Goal: Task Accomplishment & Management: Use online tool/utility

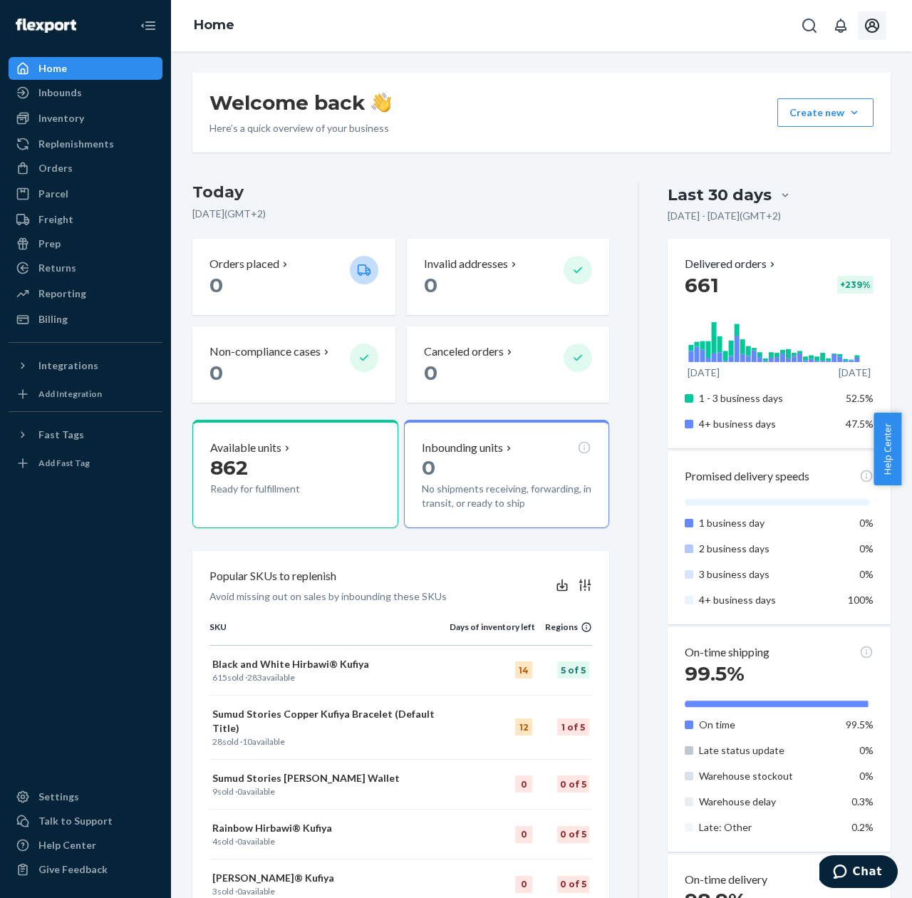
click at [873, 22] on icon "Open account menu" at bounding box center [872, 26] width 14 height 14
click at [51, 855] on link "Help Center" at bounding box center [86, 845] width 154 height 23
click at [60, 804] on div "Settings" at bounding box center [85, 797] width 151 height 20
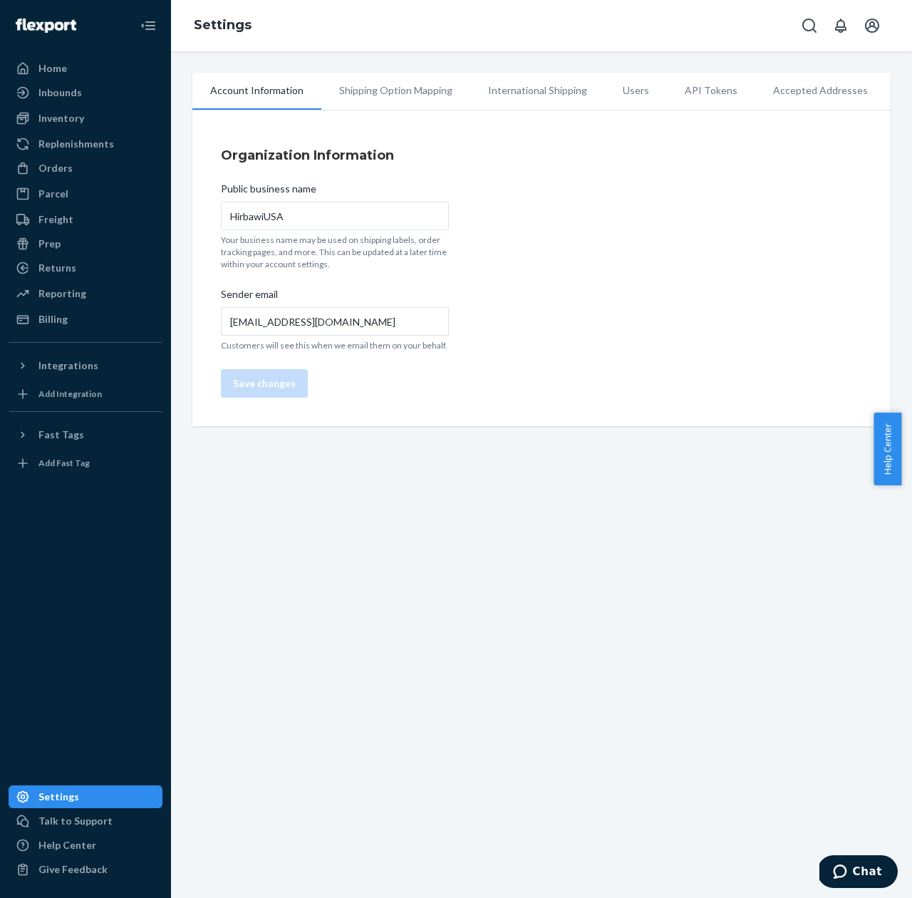
click at [786, 94] on li "Accepted Addresses" at bounding box center [820, 91] width 130 height 36
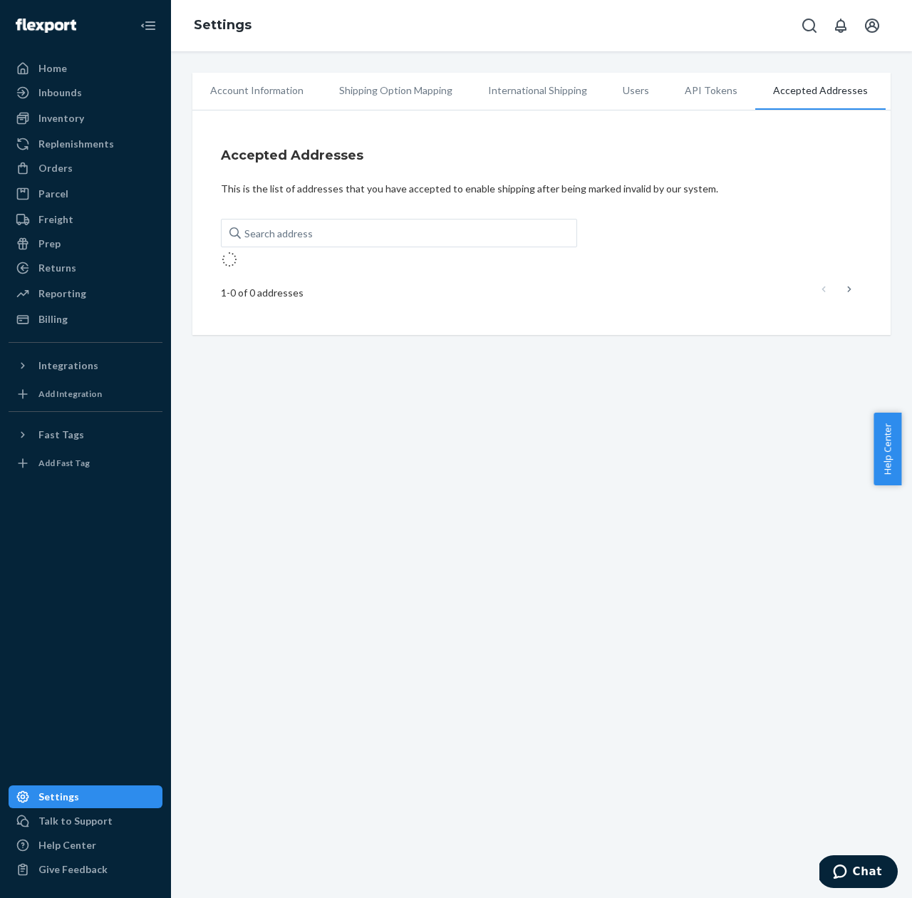
click at [495, 97] on li "International Shipping" at bounding box center [537, 91] width 135 height 36
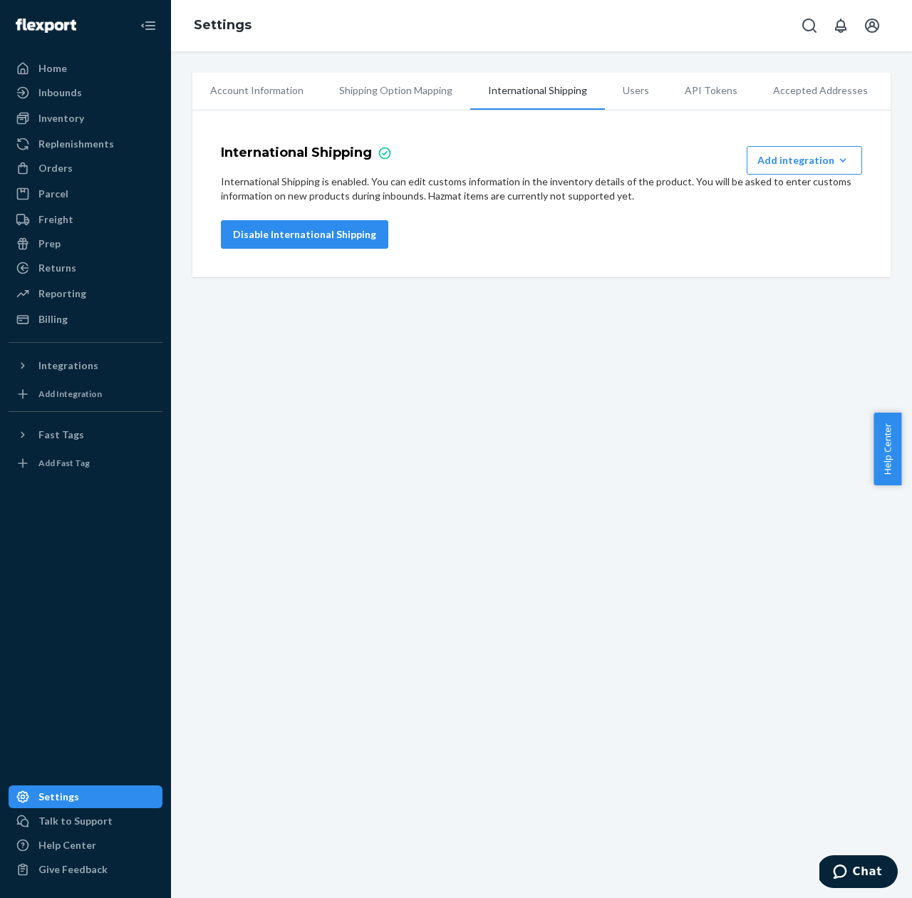
click at [247, 87] on li "Account Information" at bounding box center [256, 91] width 129 height 36
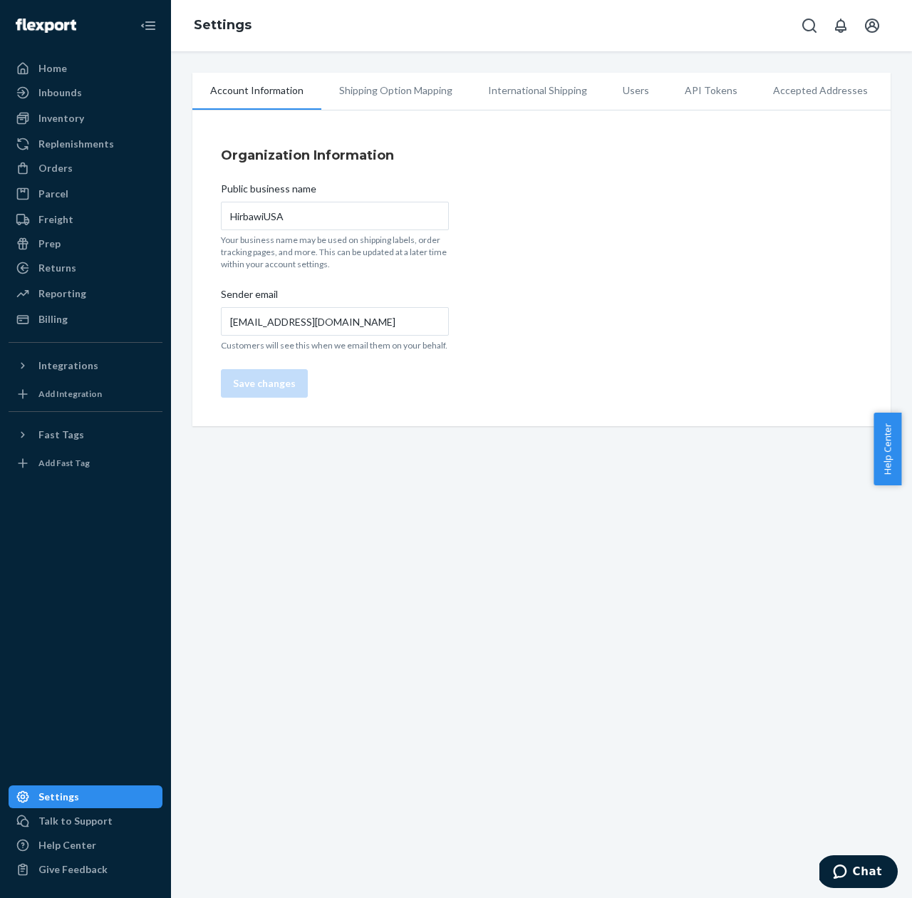
click at [386, 344] on p "Customers will see this when we email them on your behalf." at bounding box center [335, 345] width 228 height 12
click at [371, 103] on li "Shipping Option Mapping" at bounding box center [395, 91] width 149 height 36
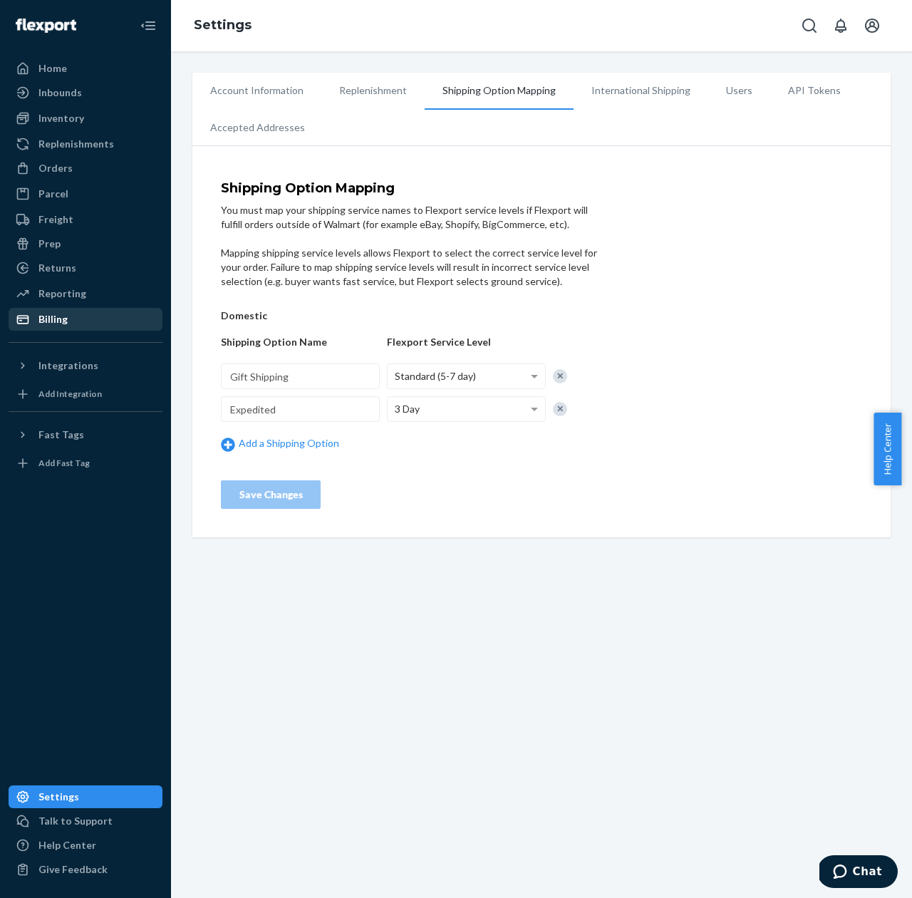
click at [70, 309] on div "Billing" at bounding box center [85, 319] width 151 height 20
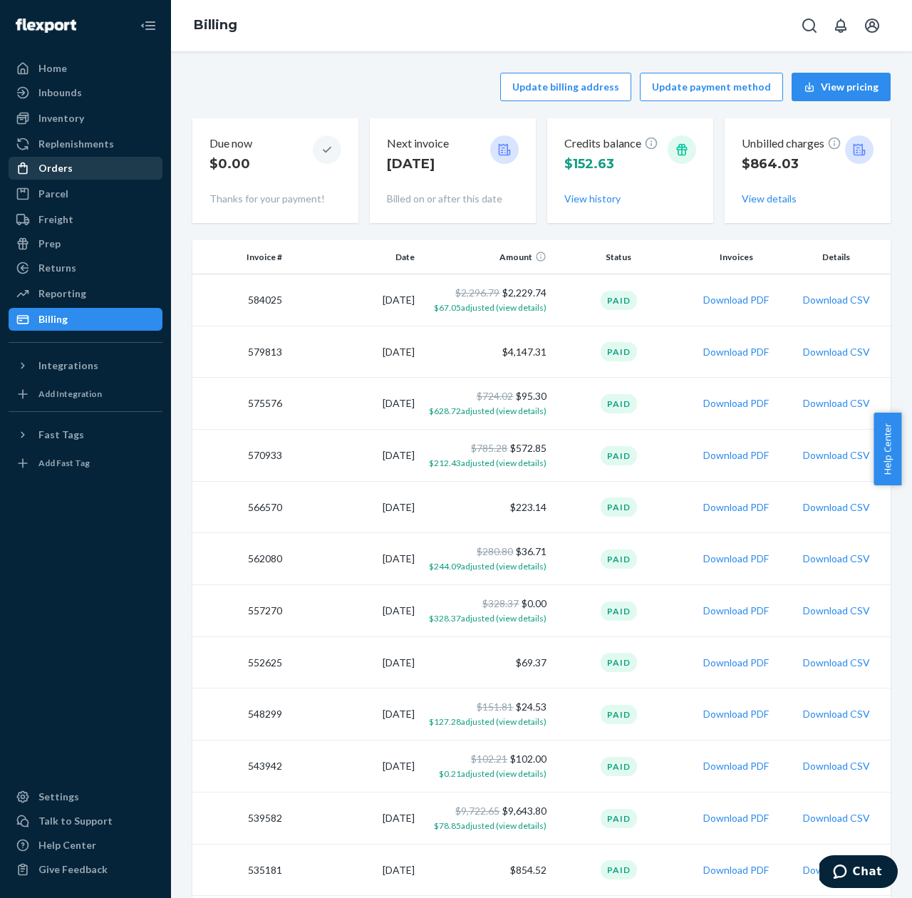
click at [76, 169] on div "Orders" at bounding box center [85, 168] width 151 height 20
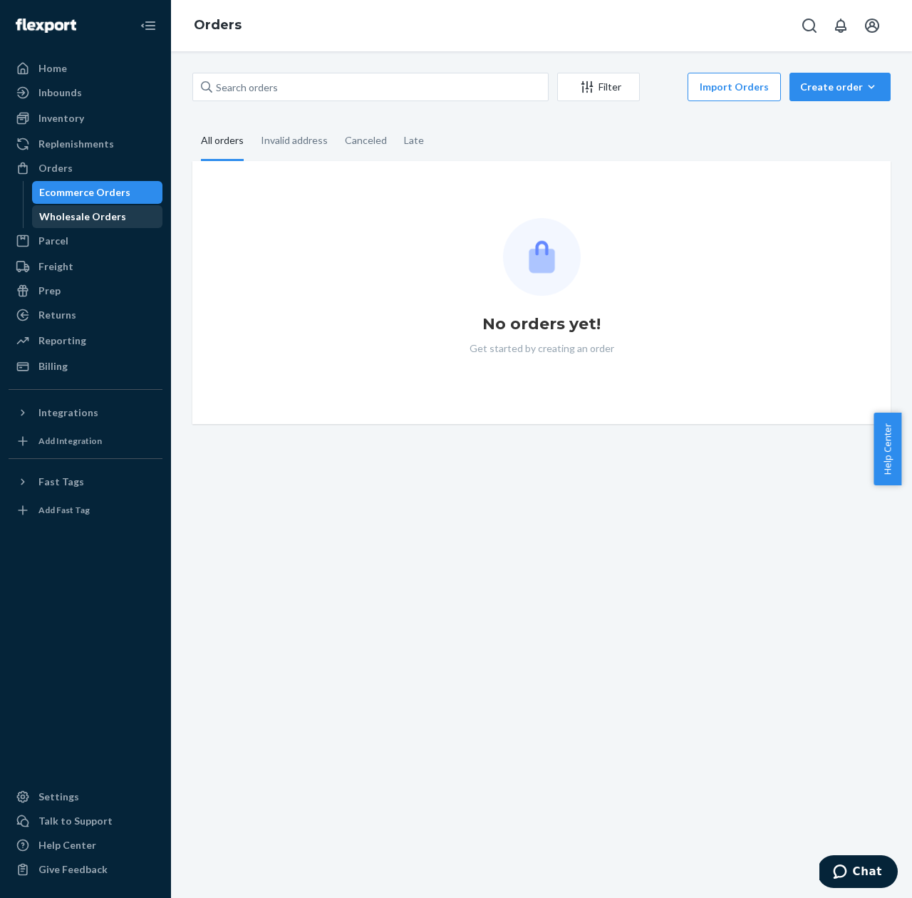
click at [71, 213] on div "Wholesale Orders" at bounding box center [82, 216] width 87 height 14
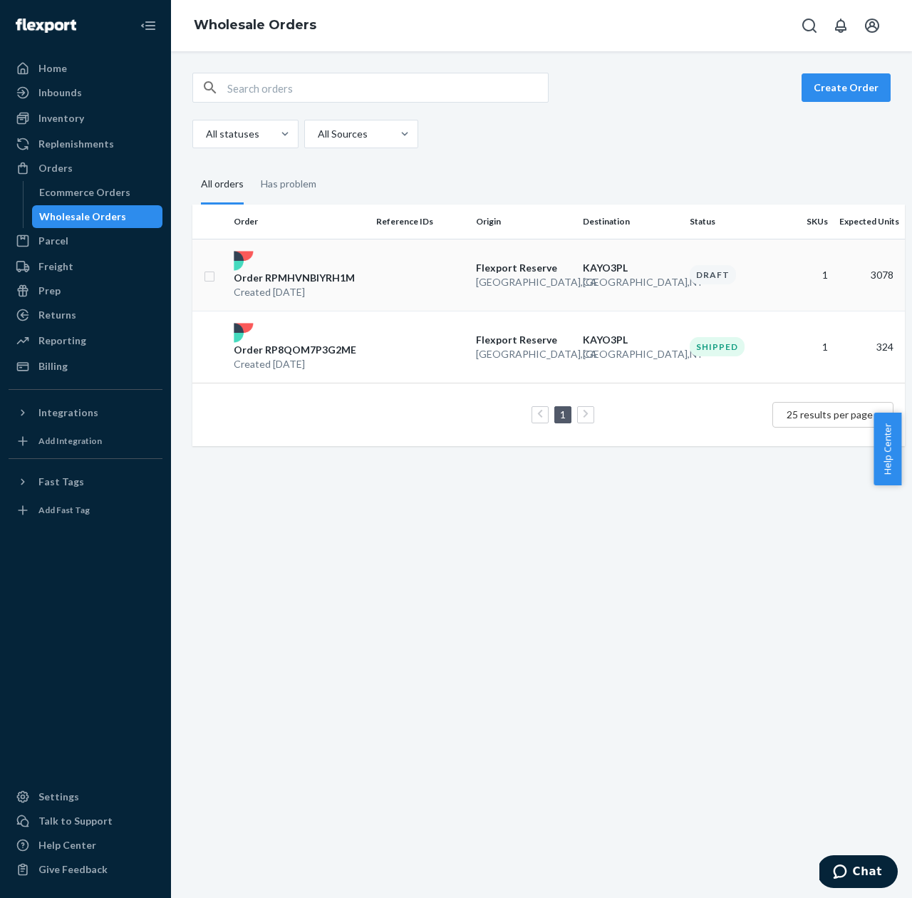
click at [332, 264] on div "Order RPMHVNBIYRH1M Created Aug 4, 2025" at bounding box center [299, 275] width 142 height 48
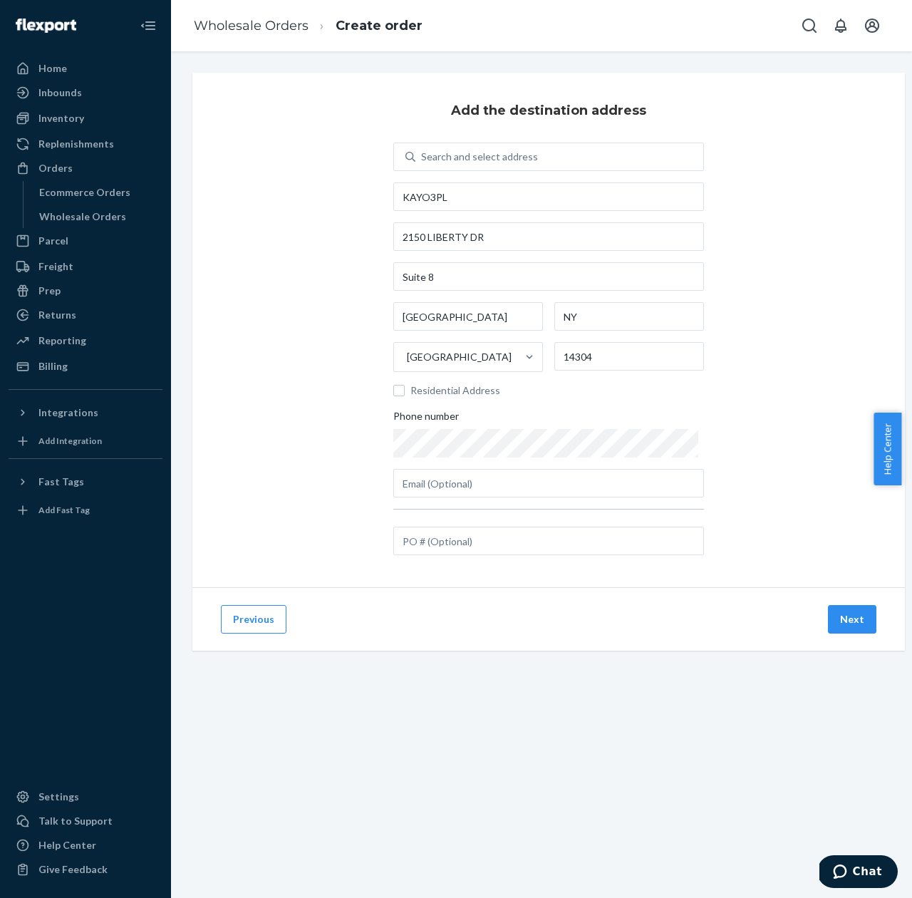
click at [858, 602] on div "Previous Next" at bounding box center [548, 618] width 712 height 63
click at [857, 608] on button "Next" at bounding box center [852, 619] width 48 height 28
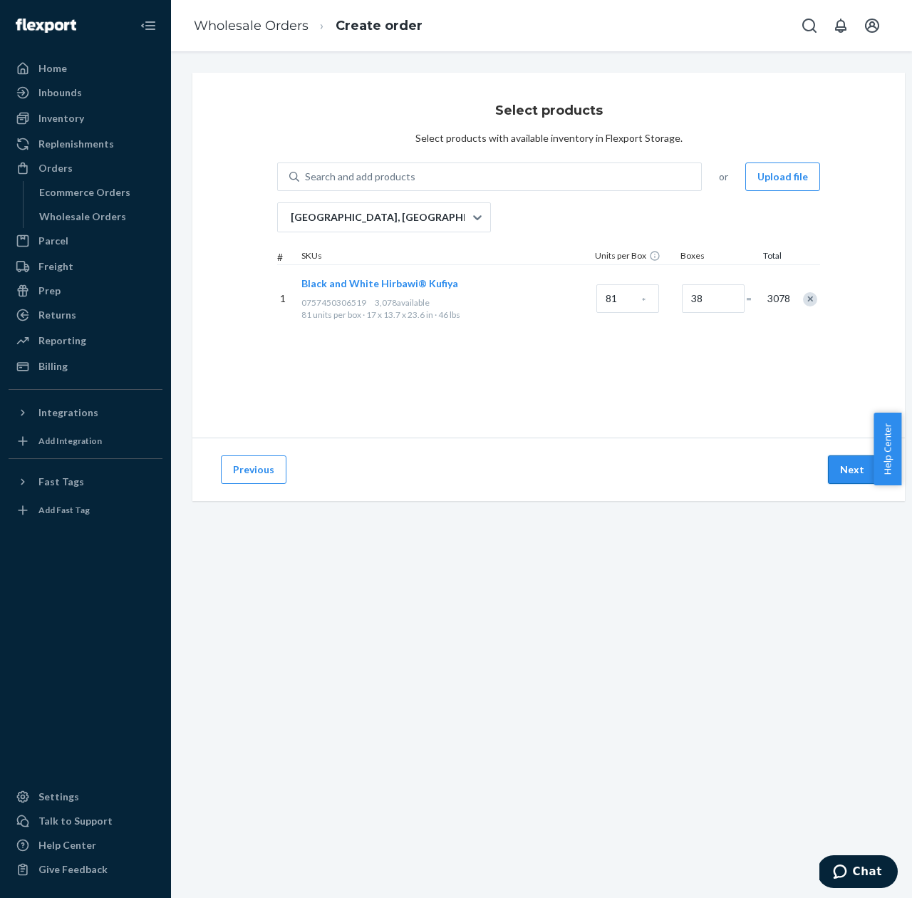
click at [857, 473] on button "Next" at bounding box center [852, 469] width 48 height 28
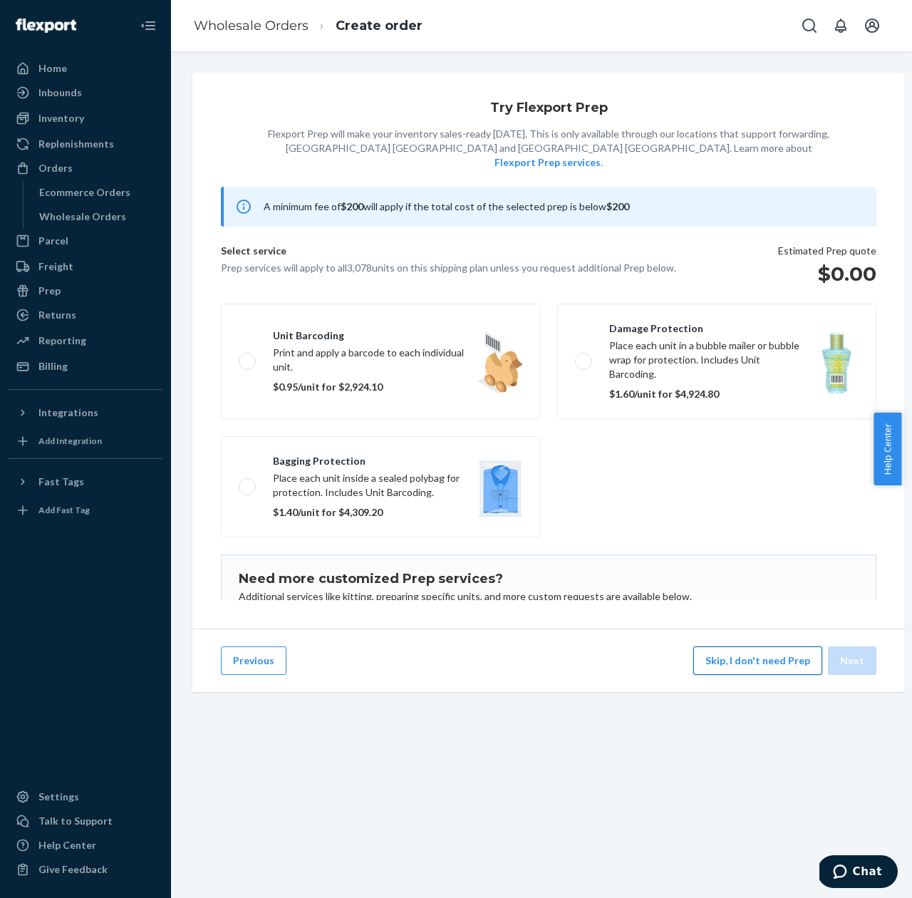
click at [746, 670] on button "Skip, I don't need Prep" at bounding box center [757, 660] width 129 height 28
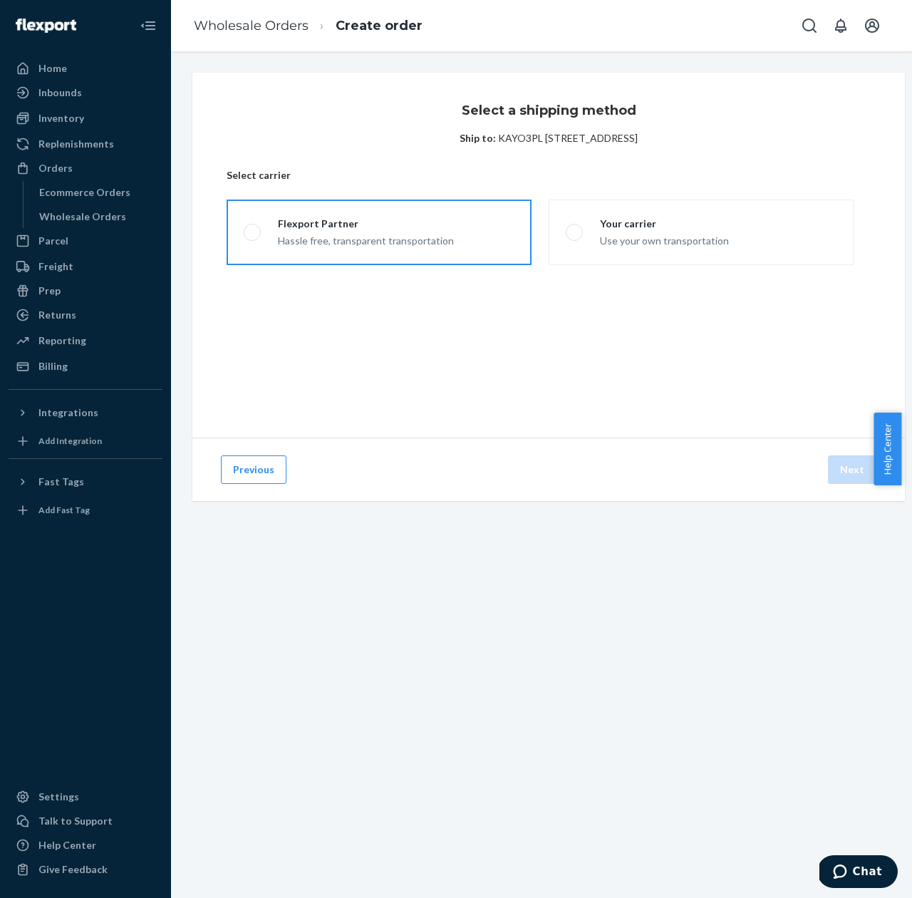
click at [385, 222] on div "Flexport Partner" at bounding box center [366, 224] width 176 height 14
click at [253, 228] on input "Flexport Partner Hassle free, transparent transportation" at bounding box center [248, 232] width 9 height 9
radio input "true"
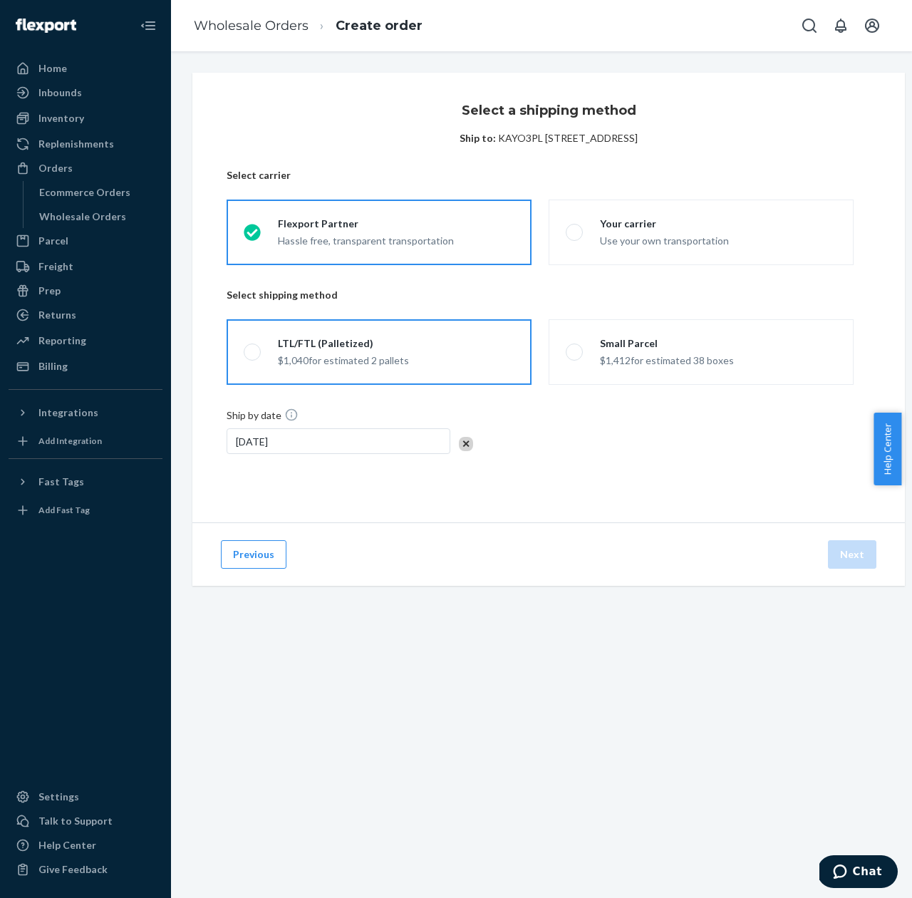
click at [253, 350] on span at bounding box center [252, 351] width 17 height 17
click at [253, 350] on input "LTL/FTL (Palletized) $1,040 for estimated 2 pallets" at bounding box center [248, 352] width 9 height 9
radio input "true"
click at [852, 555] on button "Next" at bounding box center [852, 554] width 48 height 28
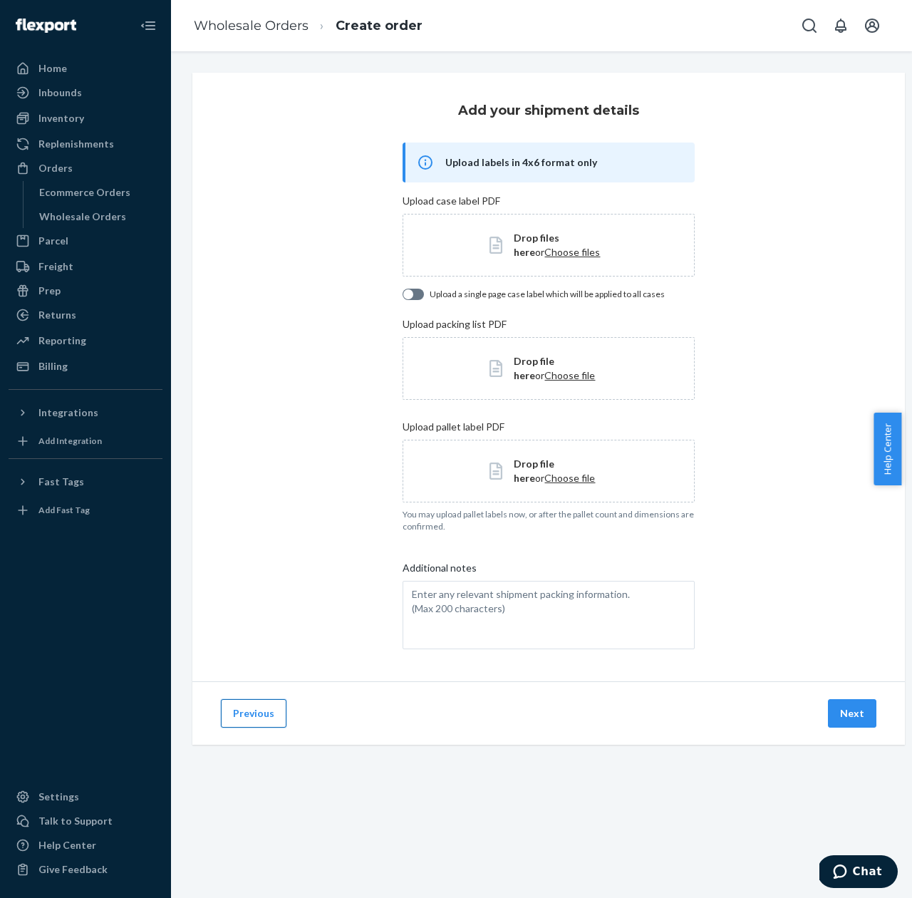
click at [247, 710] on button "Previous" at bounding box center [254, 713] width 66 height 28
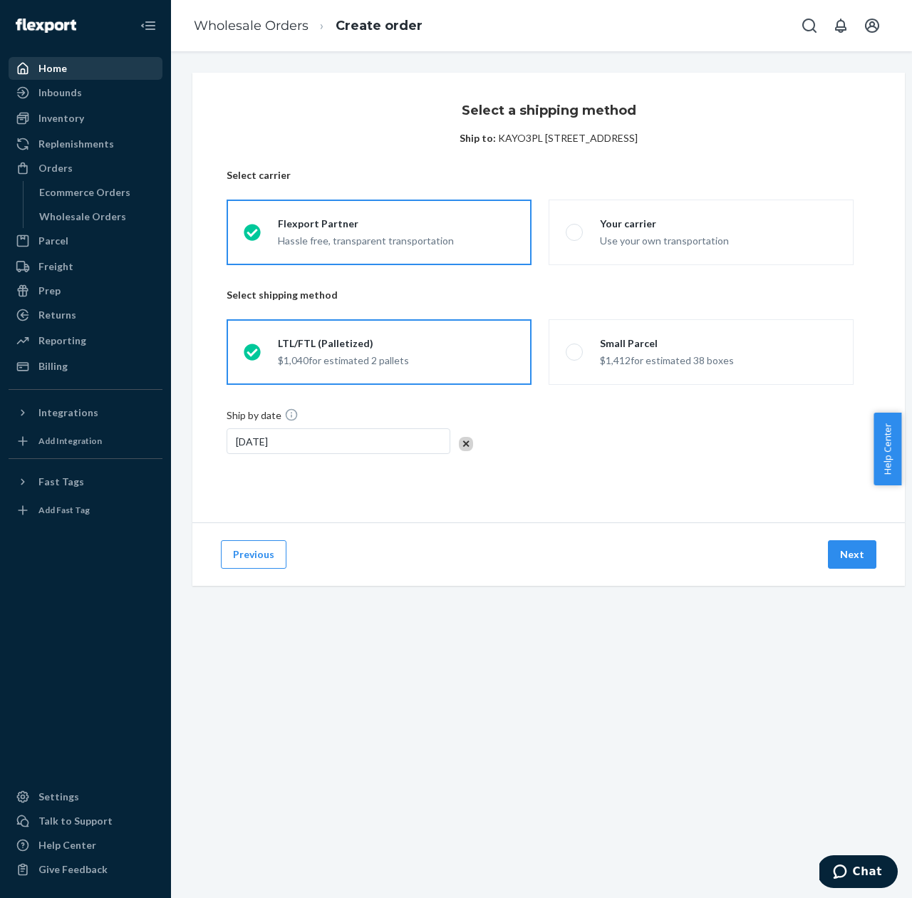
click at [48, 65] on div "Home" at bounding box center [52, 68] width 28 height 14
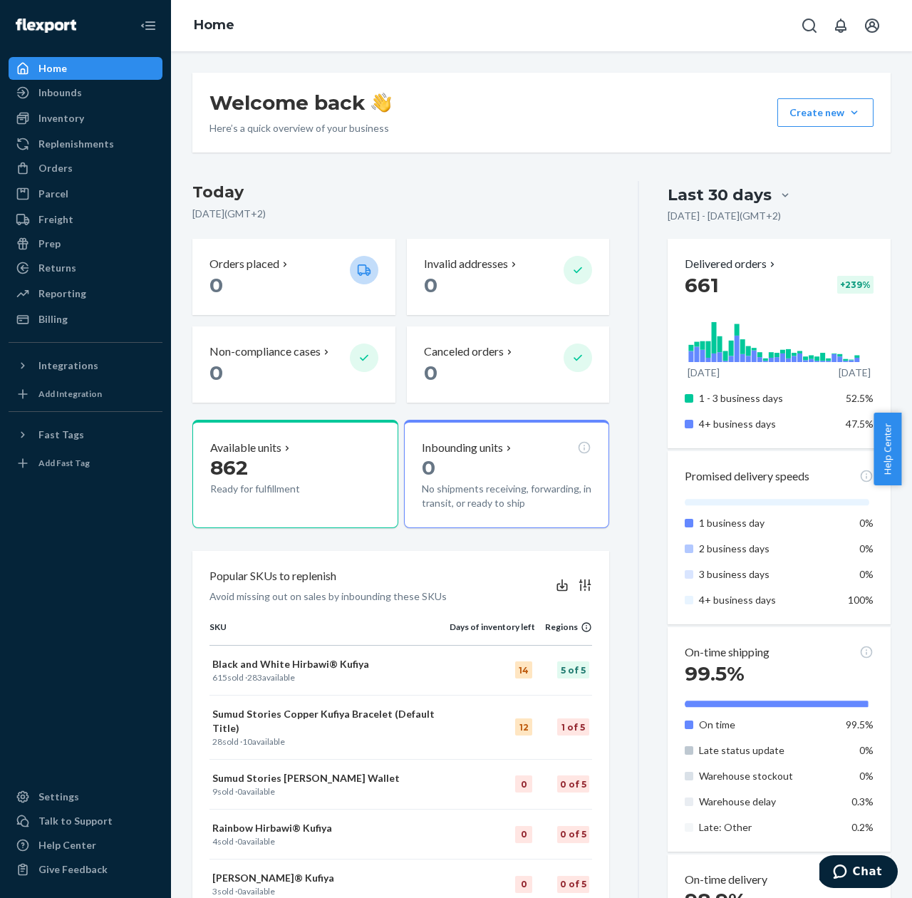
click at [82, 81] on ul "Home Inbounds Shipping Plans Problems Inventory Products Replenishments Orders …" at bounding box center [86, 194] width 154 height 274
click at [83, 57] on link "Home" at bounding box center [86, 68] width 154 height 23
